Goal: Book appointment/travel/reservation

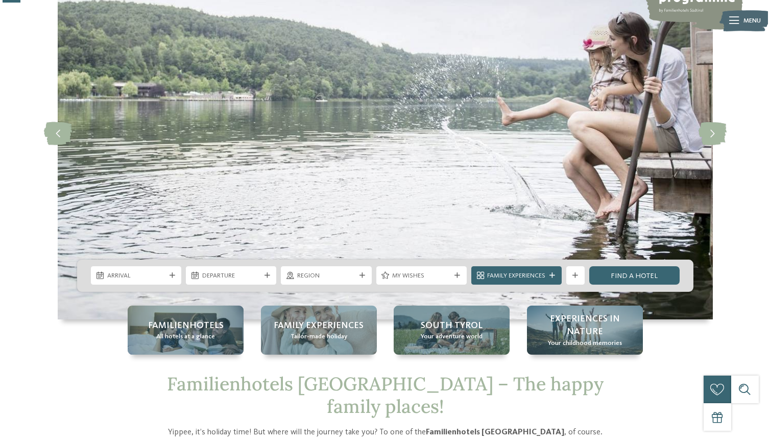
scroll to position [98, 0]
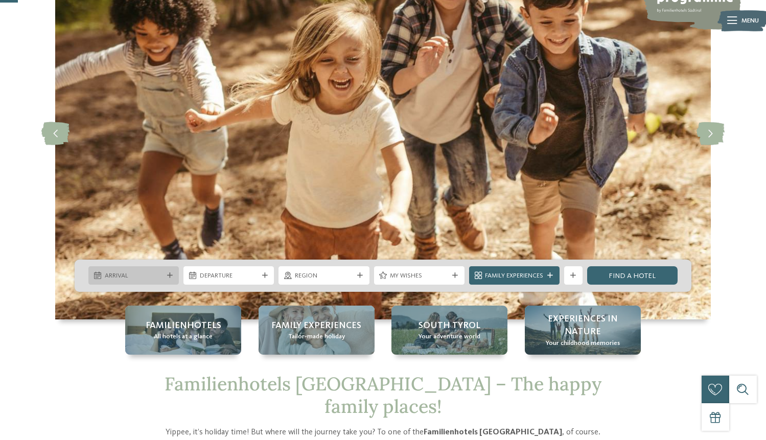
click at [151, 272] on span "Arrival" at bounding box center [134, 275] width 58 height 9
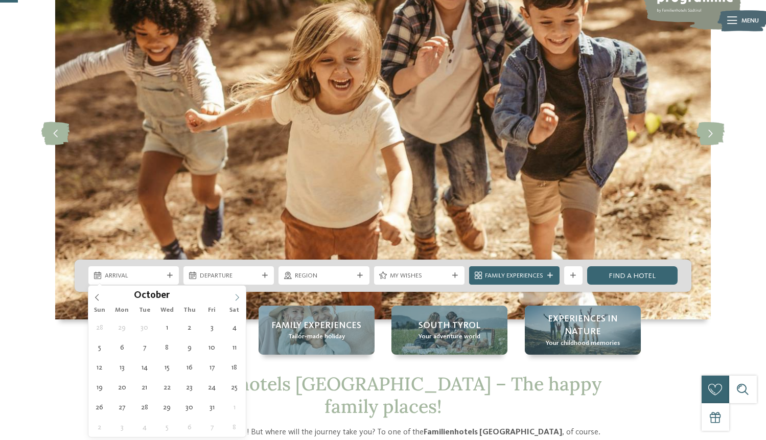
click at [236, 296] on icon at bounding box center [236, 297] width 7 height 7
type input "****"
click at [236, 296] on icon at bounding box center [236, 297] width 7 height 7
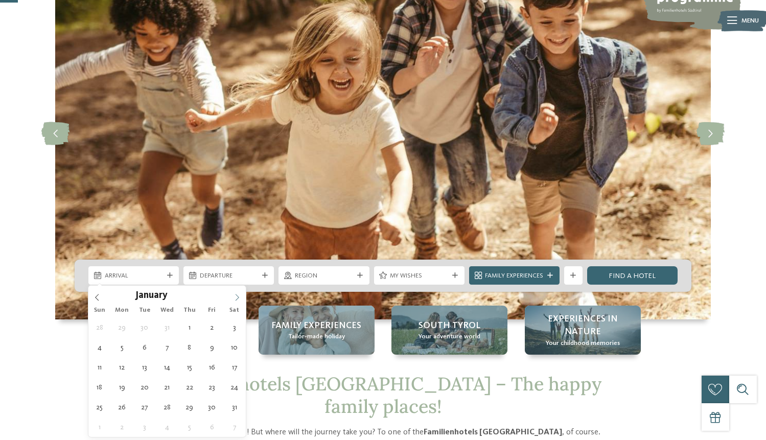
click at [236, 296] on icon at bounding box center [236, 297] width 7 height 7
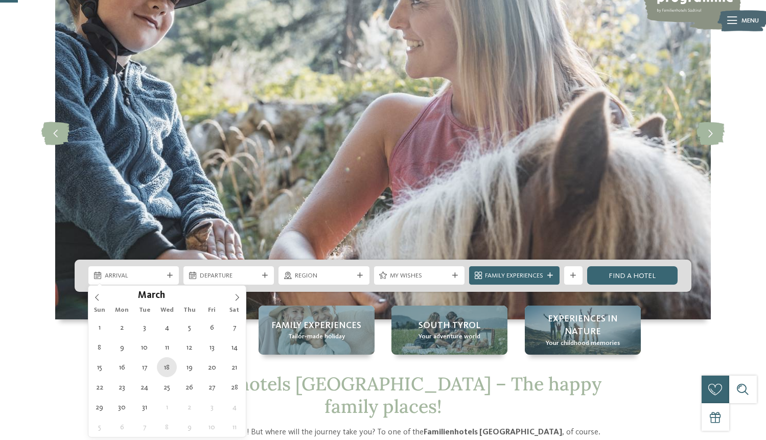
type div "18.03.2026"
type input "****"
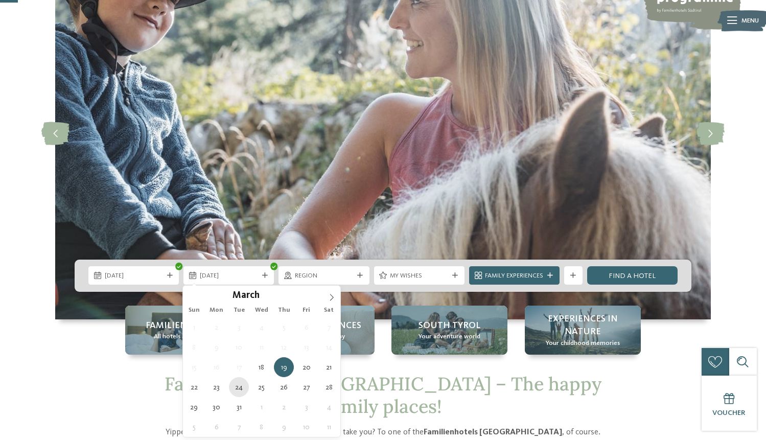
type div "24.03.2026"
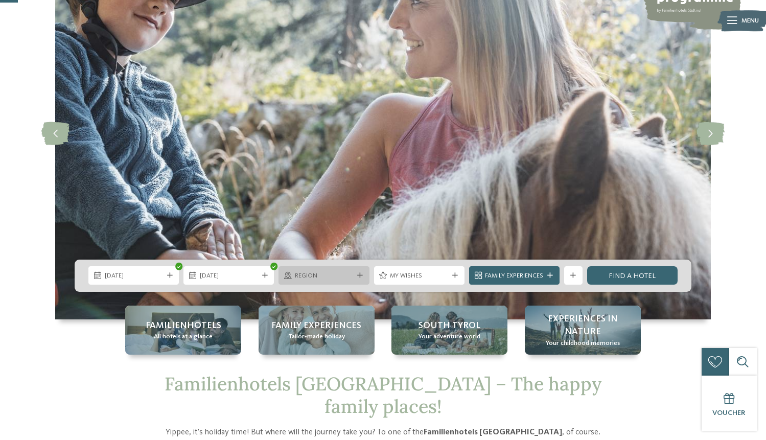
click at [359, 275] on icon at bounding box center [360, 276] width 6 height 6
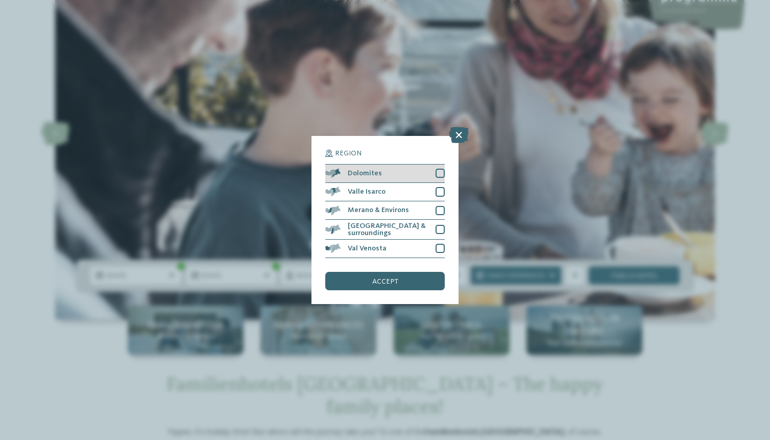
click at [427, 164] on div "Dolomites" at bounding box center [385, 173] width 120 height 18
click at [420, 183] on div "Valle Isarco" at bounding box center [385, 192] width 120 height 18
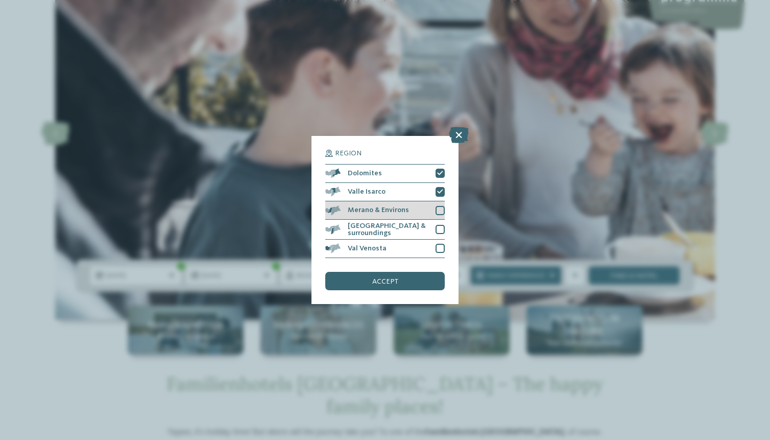
click at [419, 201] on div "Merano & Environs" at bounding box center [385, 210] width 120 height 18
click at [416, 222] on span "[GEOGRAPHIC_DATA] & surroundings" at bounding box center [388, 229] width 81 height 15
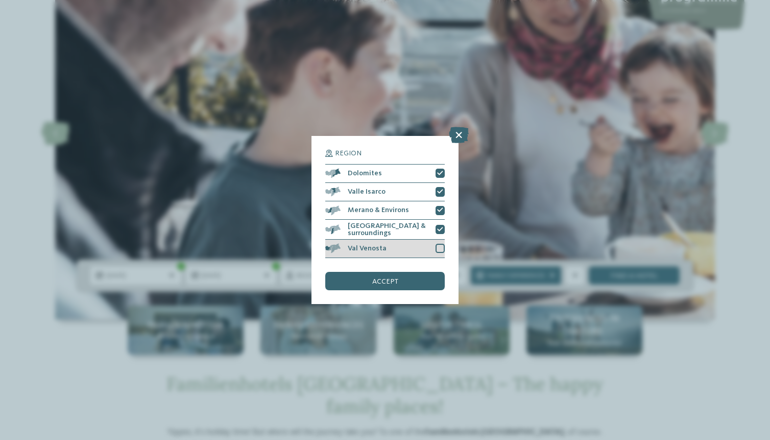
click at [415, 240] on div "Val Venosta" at bounding box center [385, 249] width 120 height 18
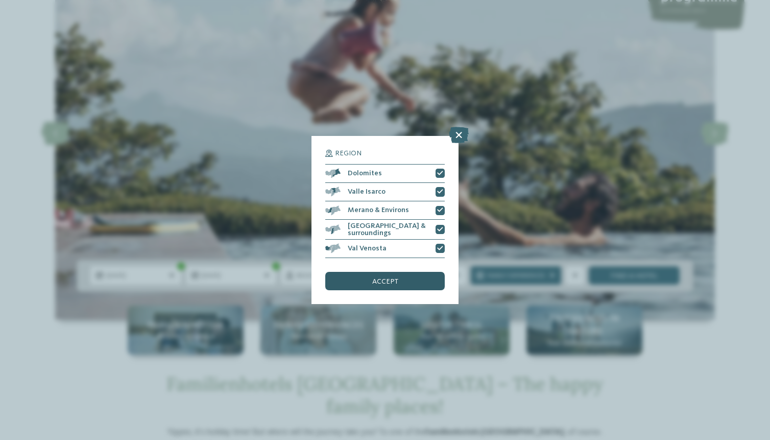
click at [400, 272] on div "accept" at bounding box center [385, 281] width 120 height 18
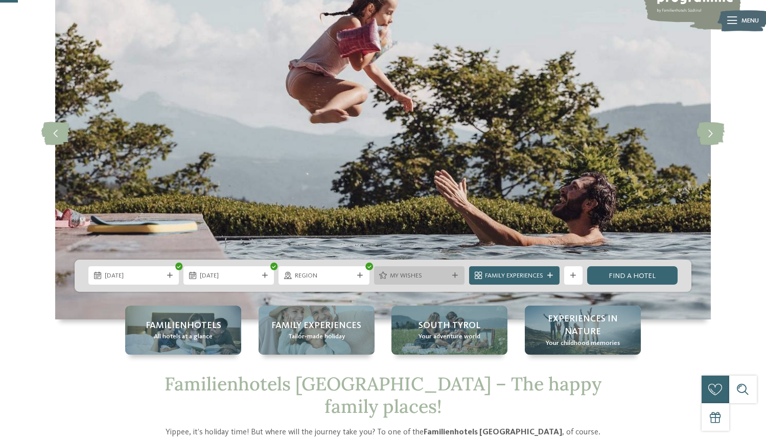
click at [445, 273] on span "My wishes" at bounding box center [419, 275] width 58 height 9
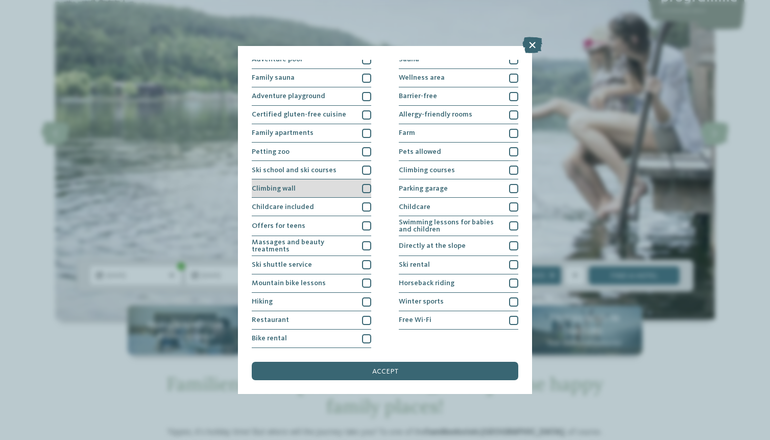
scroll to position [44, 0]
click at [364, 151] on div at bounding box center [366, 151] width 9 height 9
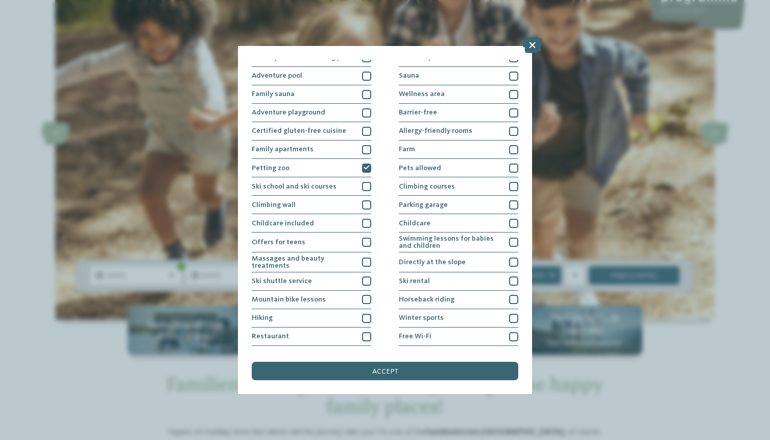
scroll to position [28, 0]
click at [510, 149] on div at bounding box center [513, 148] width 9 height 9
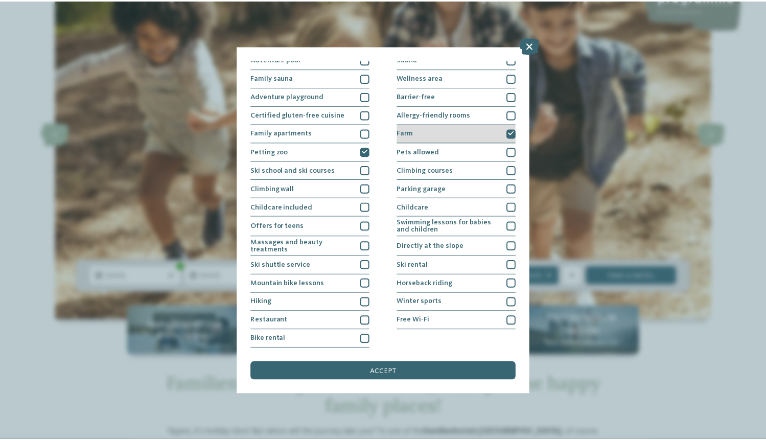
scroll to position [113, 0]
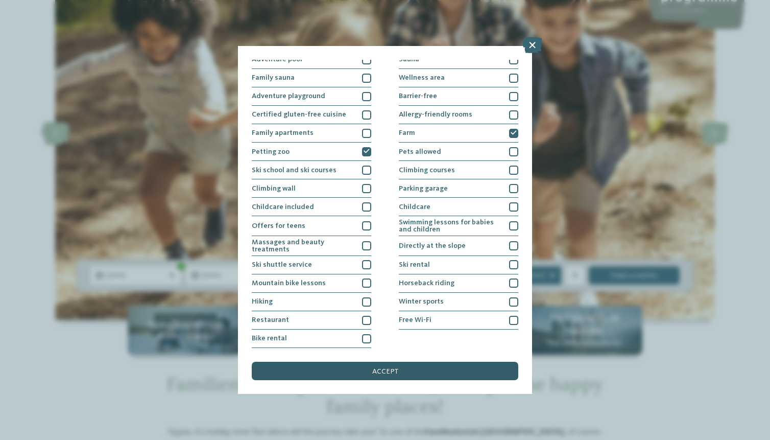
click at [411, 362] on div "accept" at bounding box center [385, 371] width 267 height 18
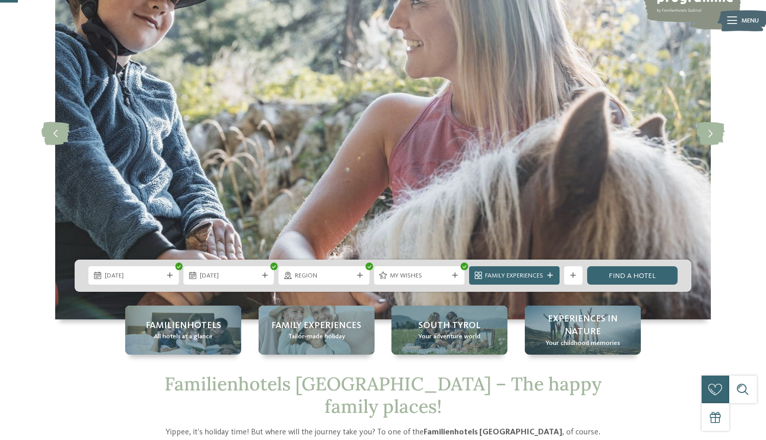
click at [616, 263] on div "18.03.2026 24.03.2026" at bounding box center [383, 275] width 617 height 32
click at [617, 272] on link "Find a hotel" at bounding box center [632, 275] width 90 height 18
click at [630, 277] on link "Find a hotel" at bounding box center [632, 275] width 90 height 18
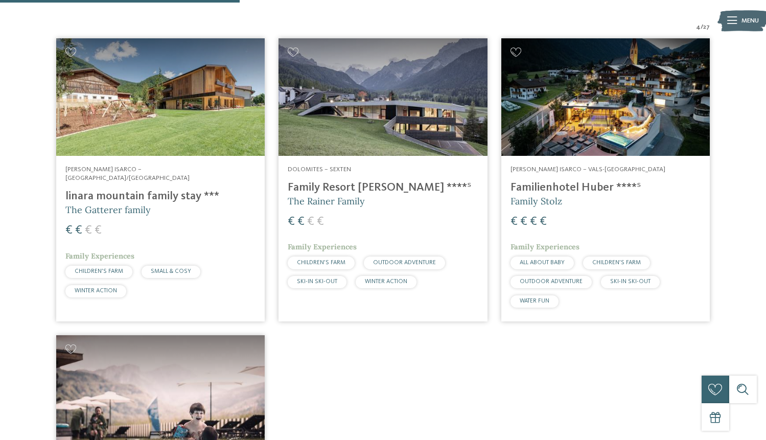
scroll to position [318, 0]
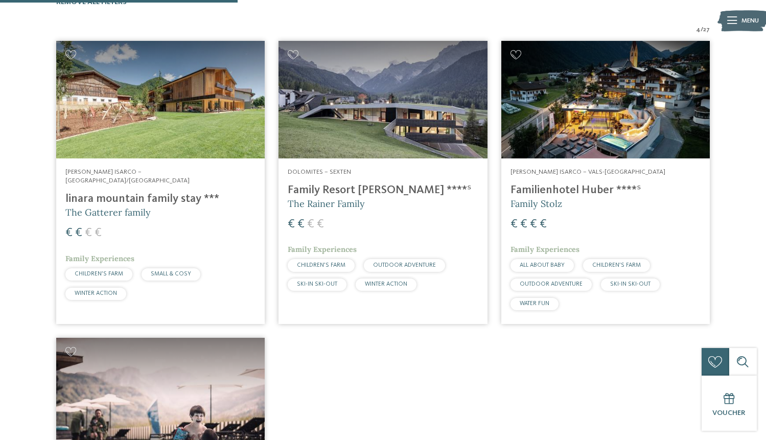
click at [550, 183] on h4 "Familienhotel Huber ****ˢ" at bounding box center [605, 190] width 190 height 14
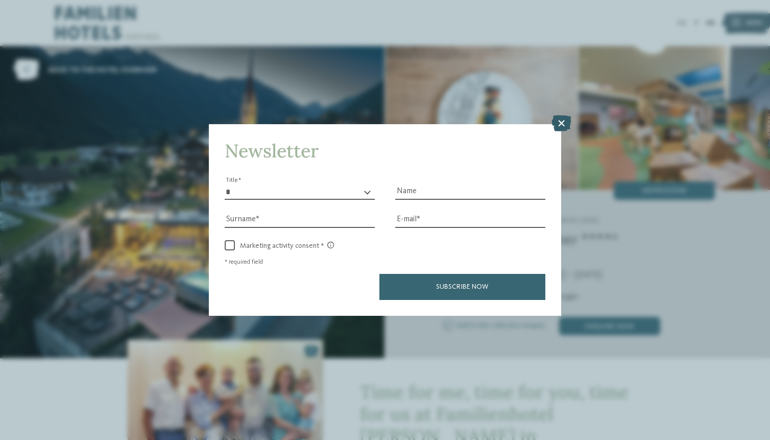
click at [566, 115] on icon at bounding box center [562, 123] width 20 height 16
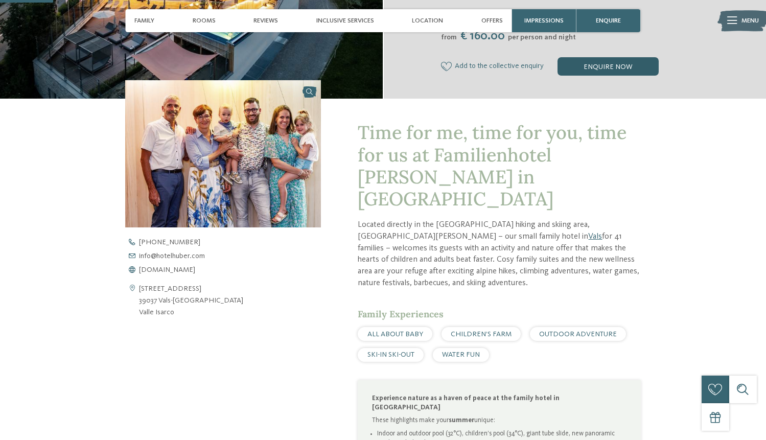
scroll to position [273, 0]
